Goal: Navigation & Orientation: Find specific page/section

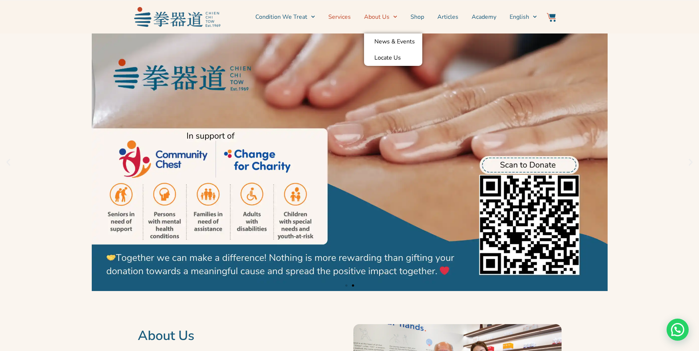
click at [348, 18] on link "Services" at bounding box center [339, 17] width 22 height 18
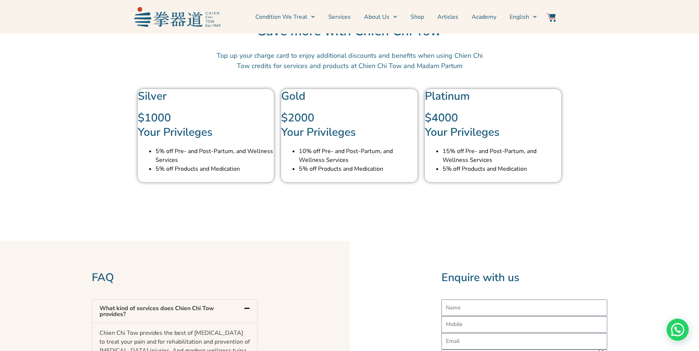
scroll to position [2450, 0]
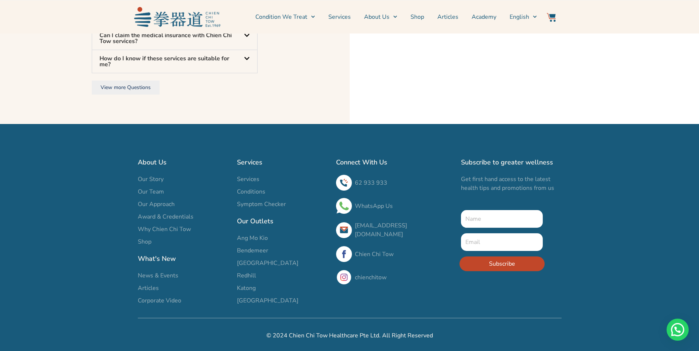
click at [159, 190] on span "Our Team" at bounding box center [151, 191] width 26 height 9
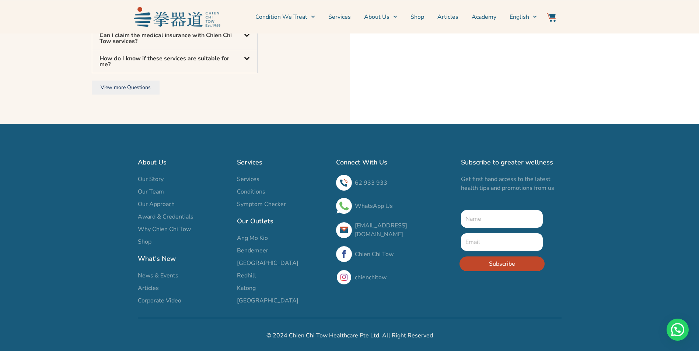
click at [159, 190] on span "Our Team" at bounding box center [151, 191] width 26 height 9
click at [150, 192] on span "Our Team" at bounding box center [151, 191] width 26 height 9
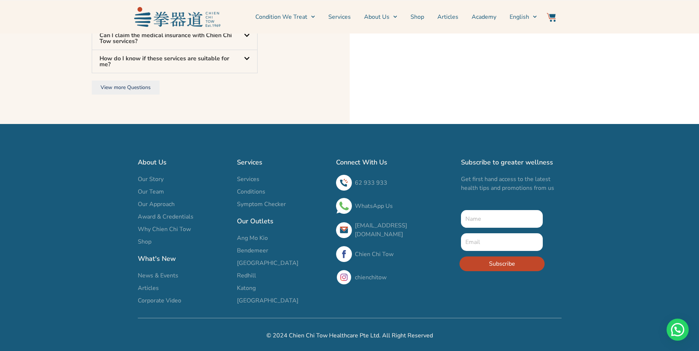
click at [150, 192] on span "Our Team" at bounding box center [151, 191] width 26 height 9
click at [153, 180] on span "Our Story" at bounding box center [151, 179] width 26 height 9
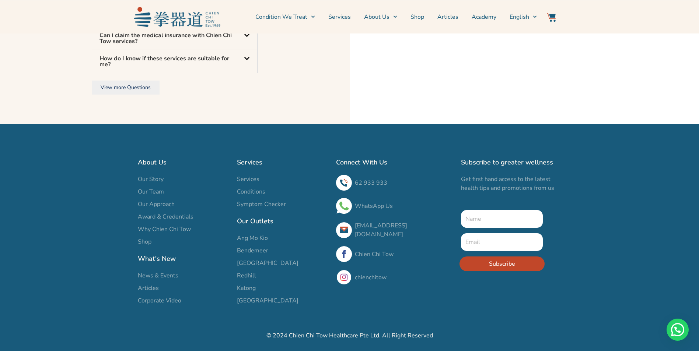
click at [153, 180] on span "Our Story" at bounding box center [151, 179] width 26 height 9
click at [153, 178] on span "Our Story" at bounding box center [151, 179] width 26 height 9
click at [148, 189] on span "Our Team" at bounding box center [151, 191] width 26 height 9
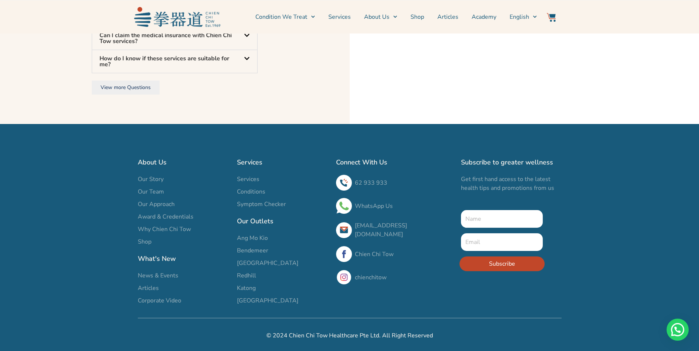
click at [148, 189] on span "Our Team" at bounding box center [151, 191] width 26 height 9
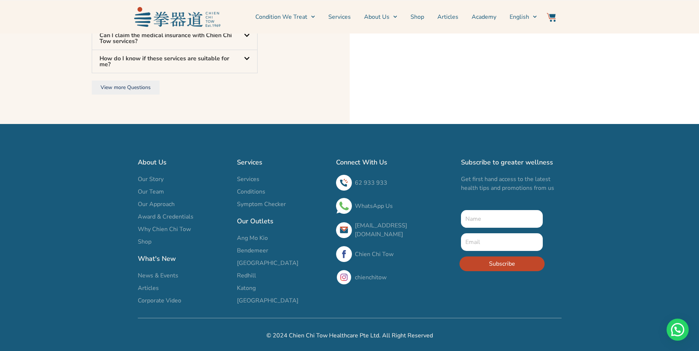
click at [148, 189] on span "Our Team" at bounding box center [151, 191] width 26 height 9
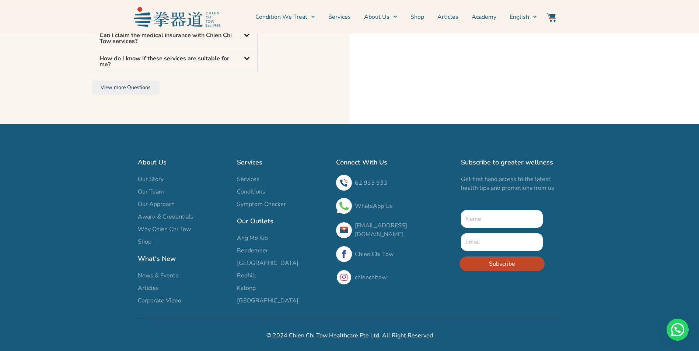
click at [148, 189] on span "Our Team" at bounding box center [151, 191] width 26 height 9
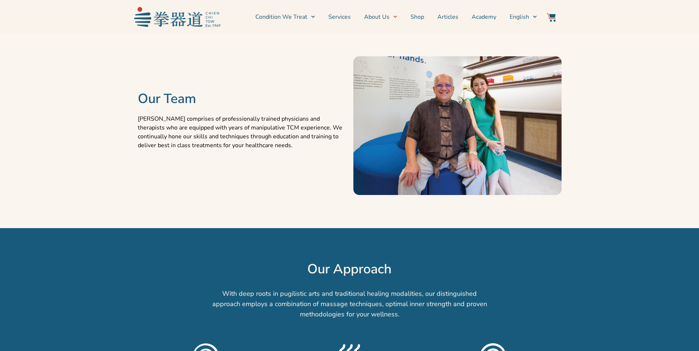
scroll to position [411, 0]
